Goal: Navigation & Orientation: Find specific page/section

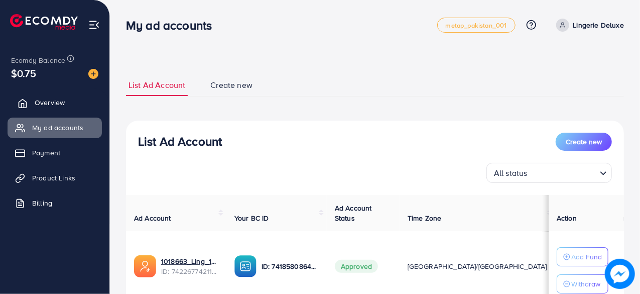
drag, startPoint x: 48, startPoint y: 103, endPoint x: 54, endPoint y: 110, distance: 8.9
click at [48, 103] on span "Overview" at bounding box center [50, 102] width 30 height 10
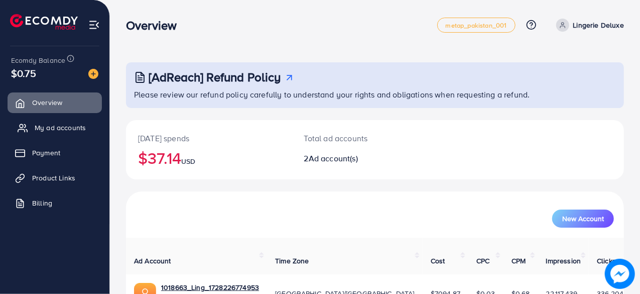
click at [62, 125] on span "My ad accounts" at bounding box center [60, 127] width 51 height 10
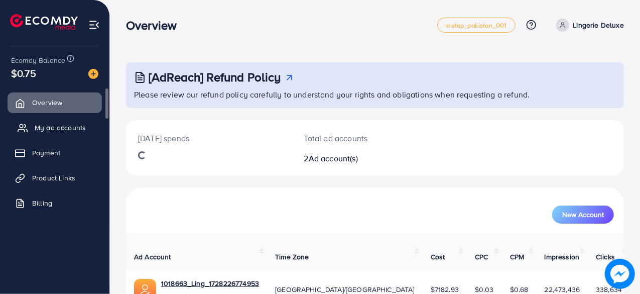
click at [55, 121] on link "My ad accounts" at bounding box center [55, 127] width 94 height 20
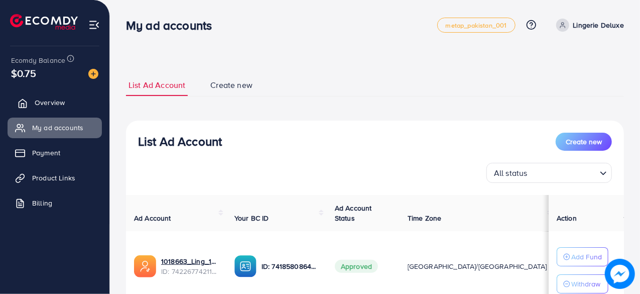
click at [84, 107] on link "Overview" at bounding box center [55, 102] width 94 height 20
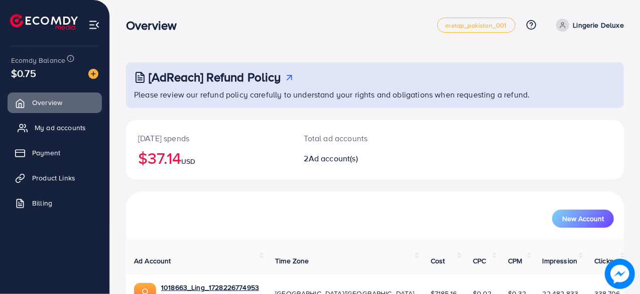
click at [87, 126] on link "My ad accounts" at bounding box center [55, 127] width 94 height 20
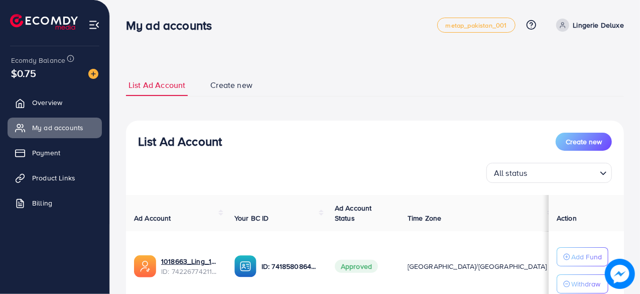
drag, startPoint x: 70, startPoint y: 109, endPoint x: 71, endPoint y: 114, distance: 5.1
click at [70, 109] on link "Overview" at bounding box center [55, 102] width 94 height 20
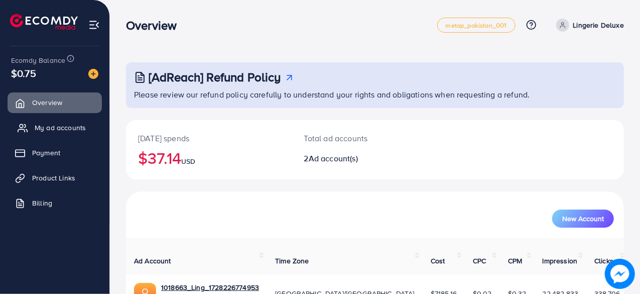
click at [75, 127] on span "My ad accounts" at bounding box center [60, 127] width 51 height 10
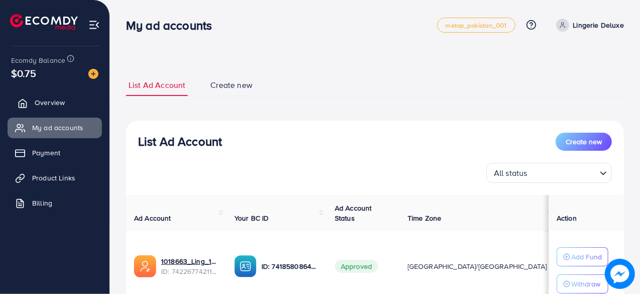
drag, startPoint x: 84, startPoint y: 97, endPoint x: 81, endPoint y: 103, distance: 7.2
click at [84, 97] on link "Overview" at bounding box center [55, 102] width 94 height 20
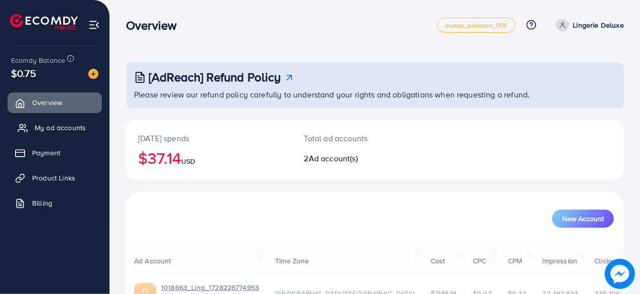
click at [71, 128] on span "My ad accounts" at bounding box center [60, 127] width 51 height 10
